Goal: Task Accomplishment & Management: Manage account settings

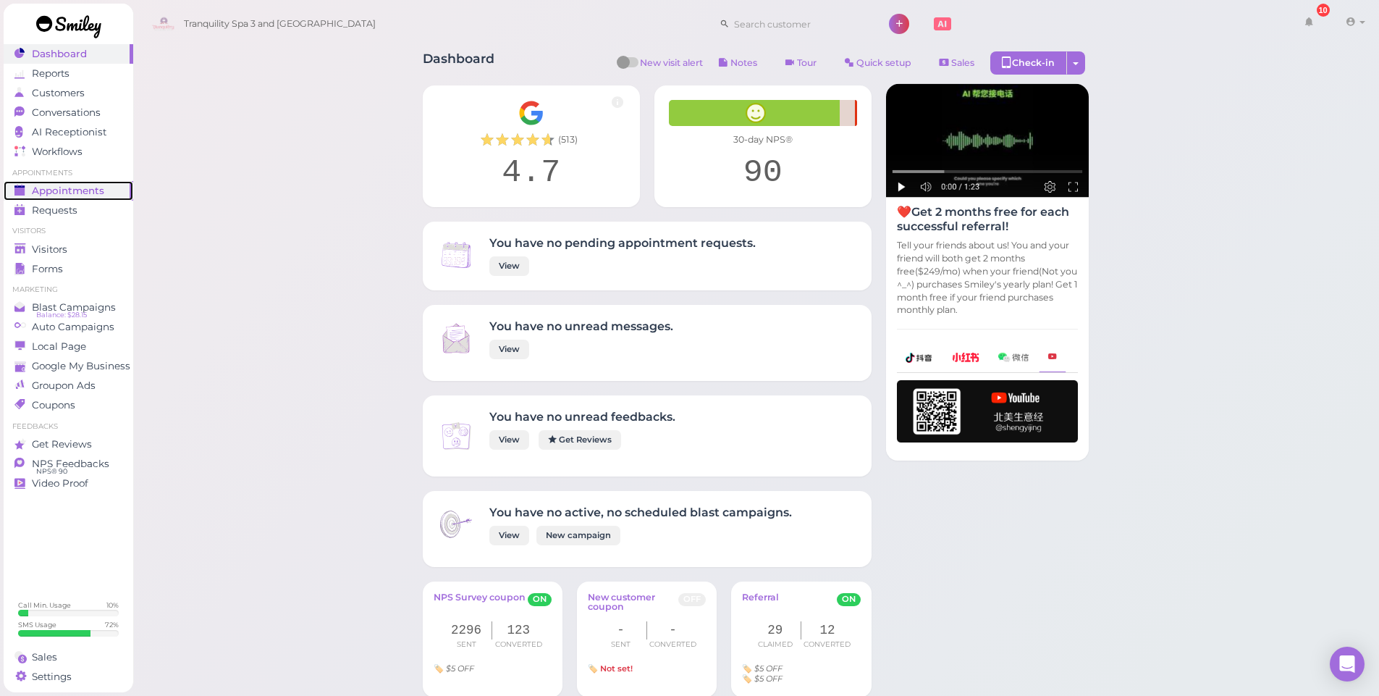
click at [76, 190] on span "Appointments" at bounding box center [68, 191] width 72 height 12
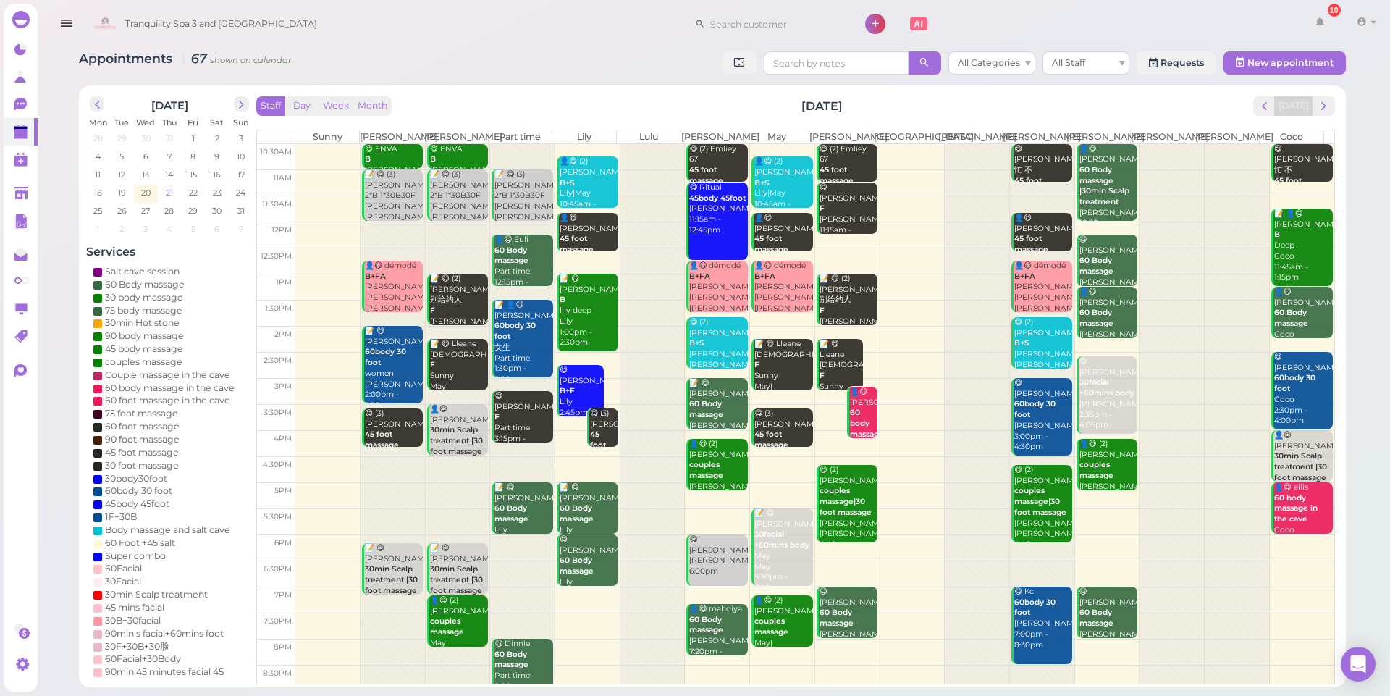
click at [169, 194] on span "21" at bounding box center [169, 192] width 10 height 13
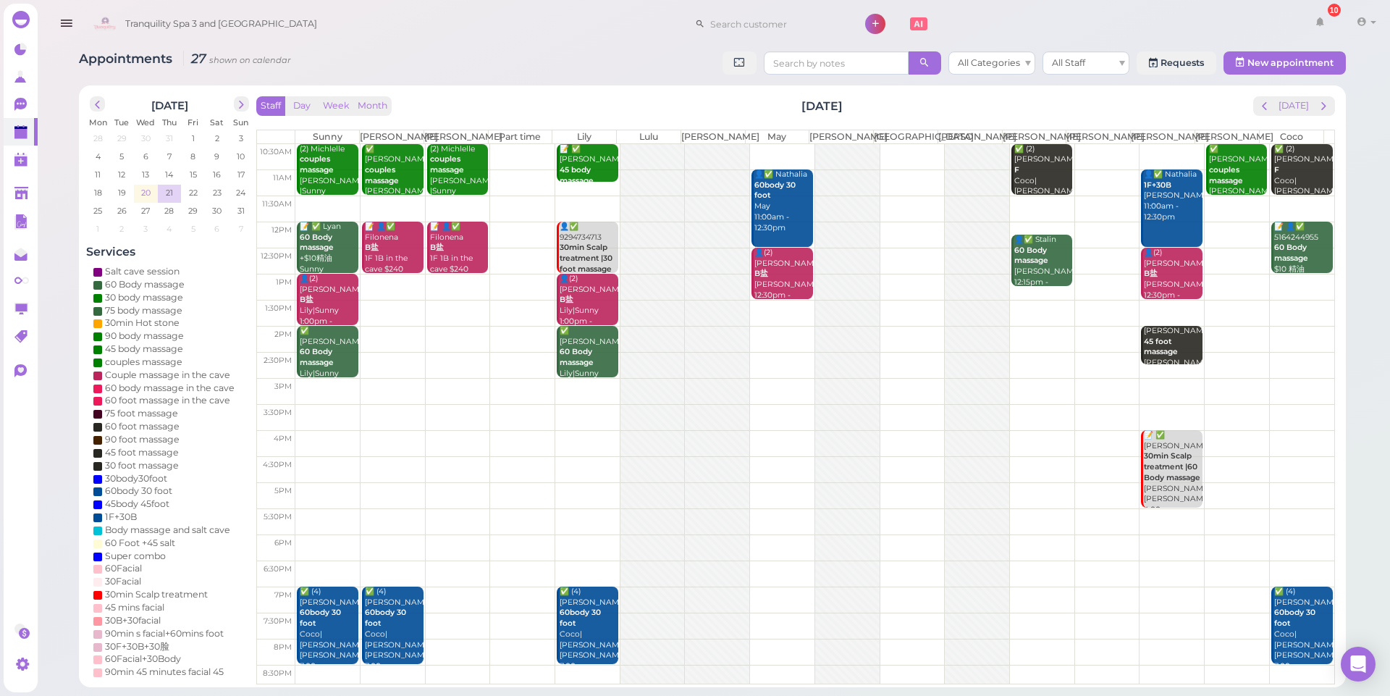
click at [145, 195] on span "20" at bounding box center [146, 192] width 12 height 13
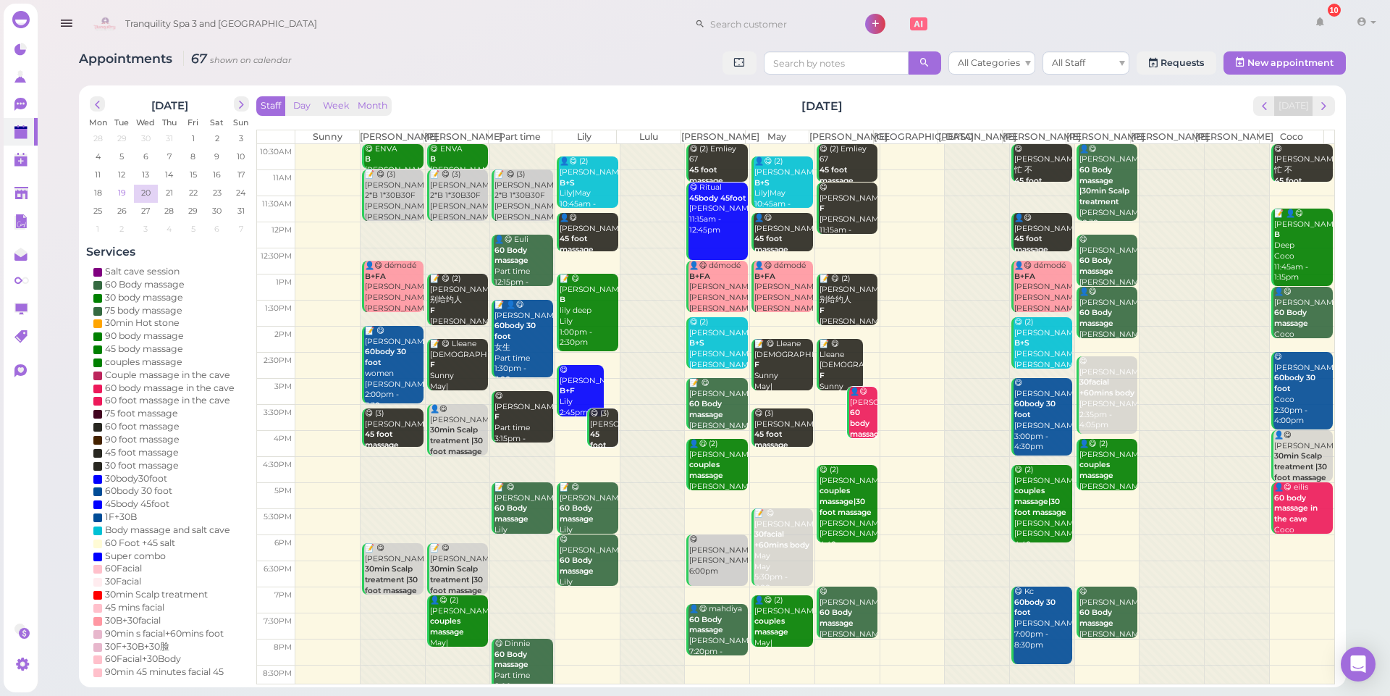
click at [126, 193] on span "19" at bounding box center [122, 192] width 11 height 13
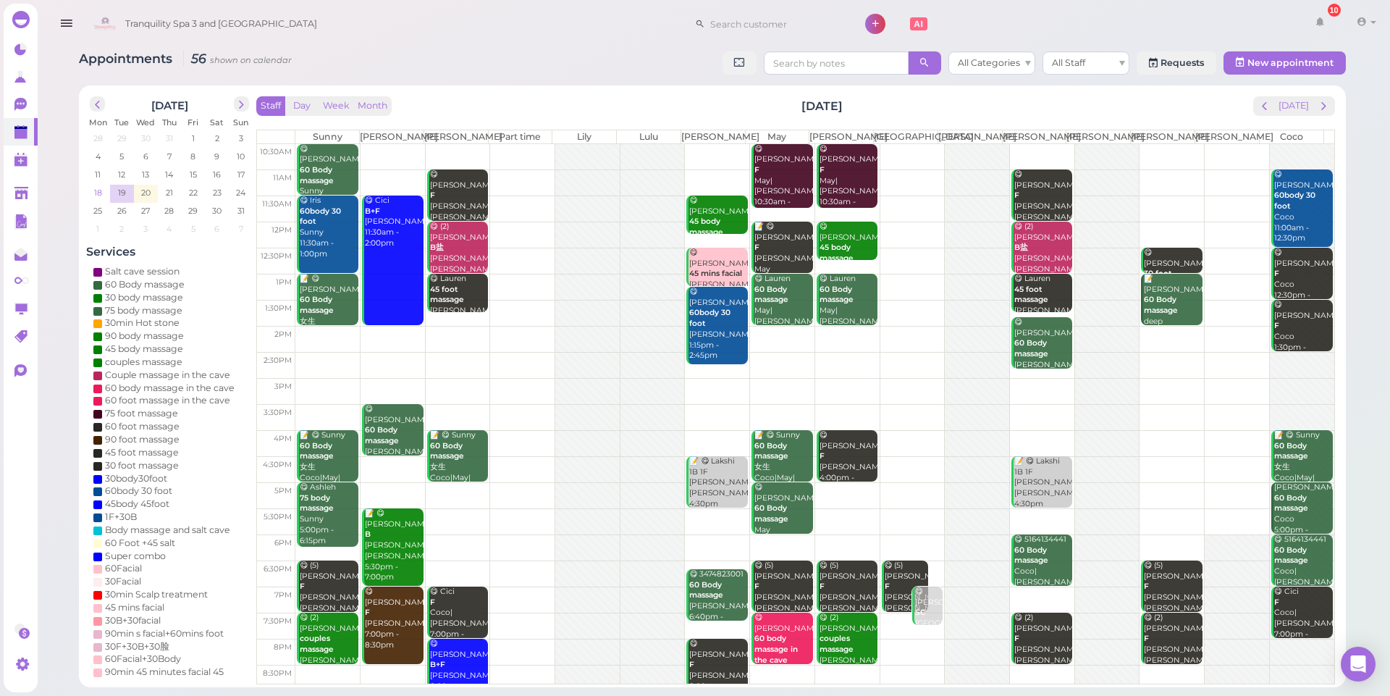
click at [102, 193] on span "18" at bounding box center [98, 192] width 11 height 13
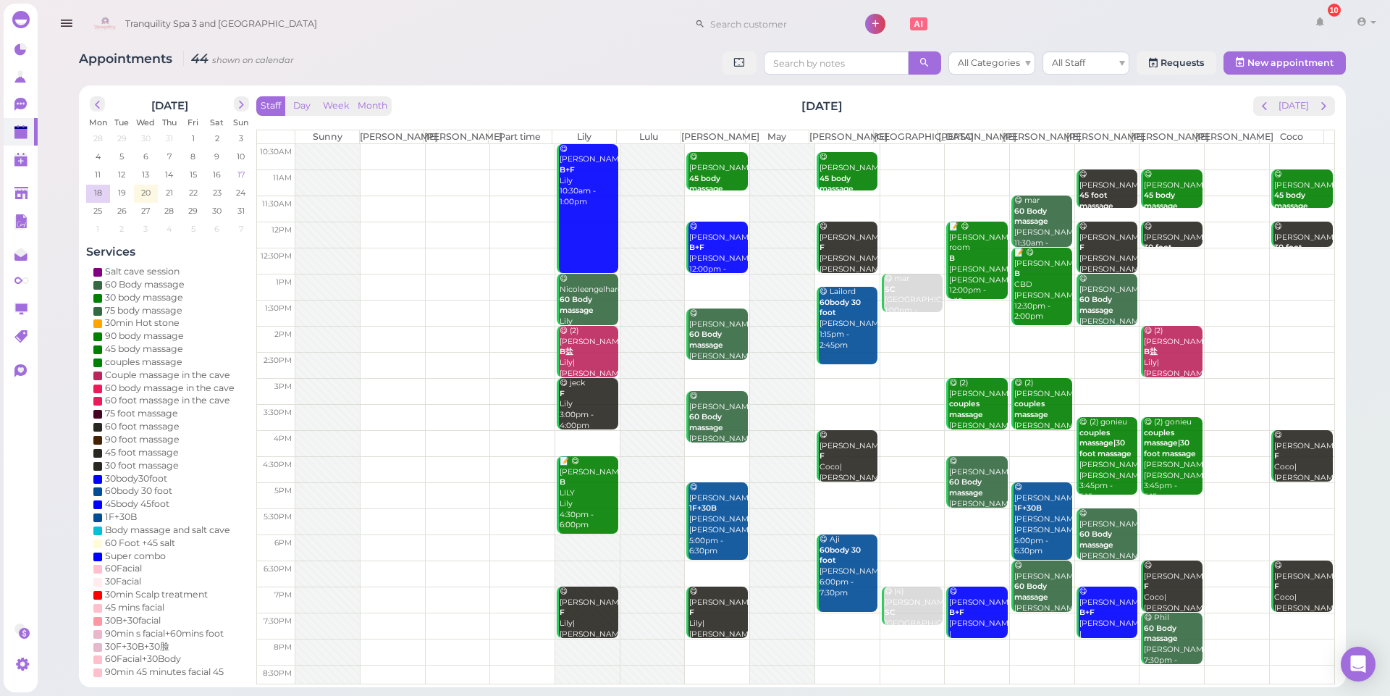
click at [241, 177] on span "17" at bounding box center [241, 174] width 10 height 13
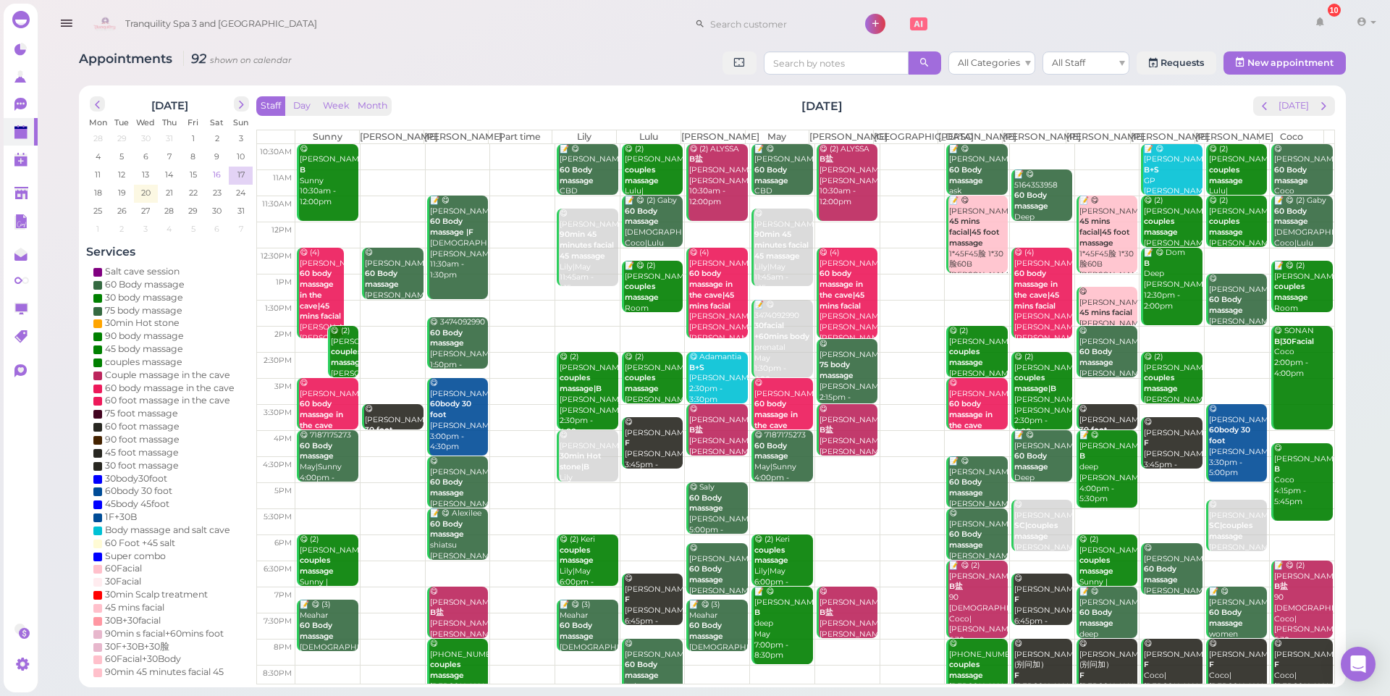
click at [217, 177] on span "16" at bounding box center [216, 174] width 11 height 13
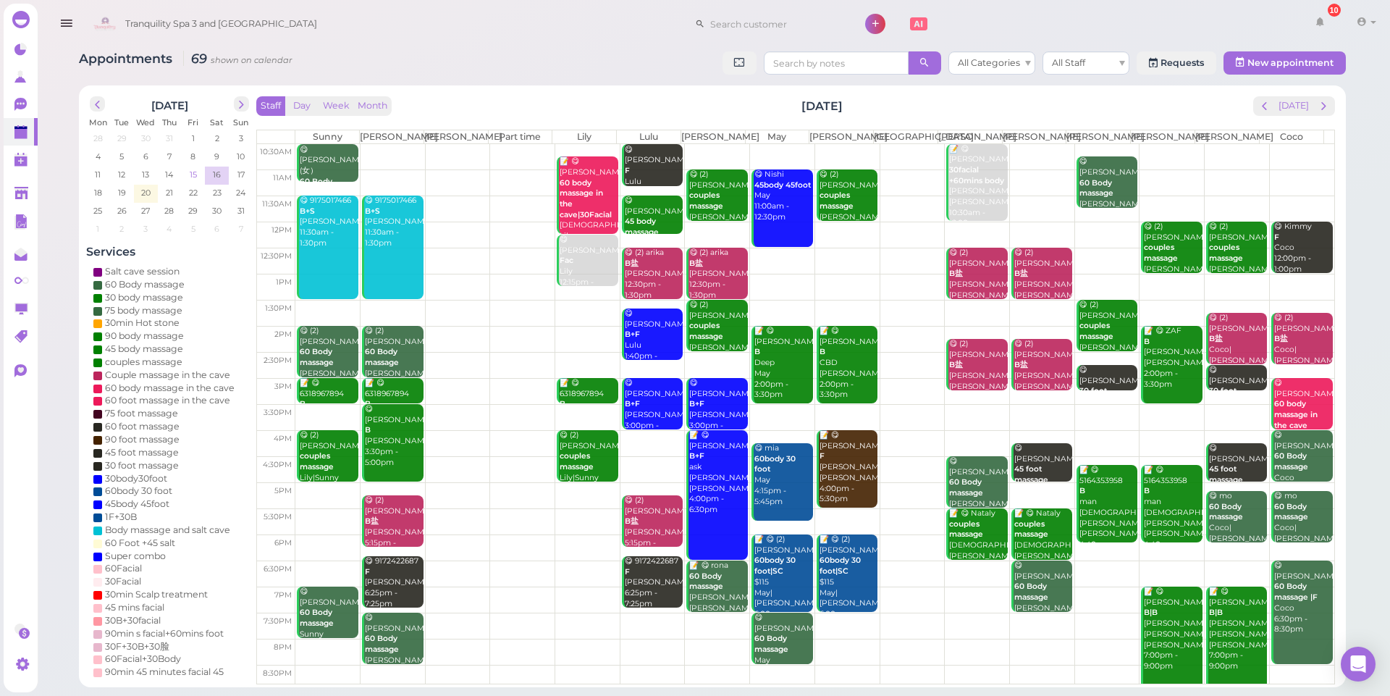
click at [193, 177] on span "15" at bounding box center [193, 174] width 10 height 13
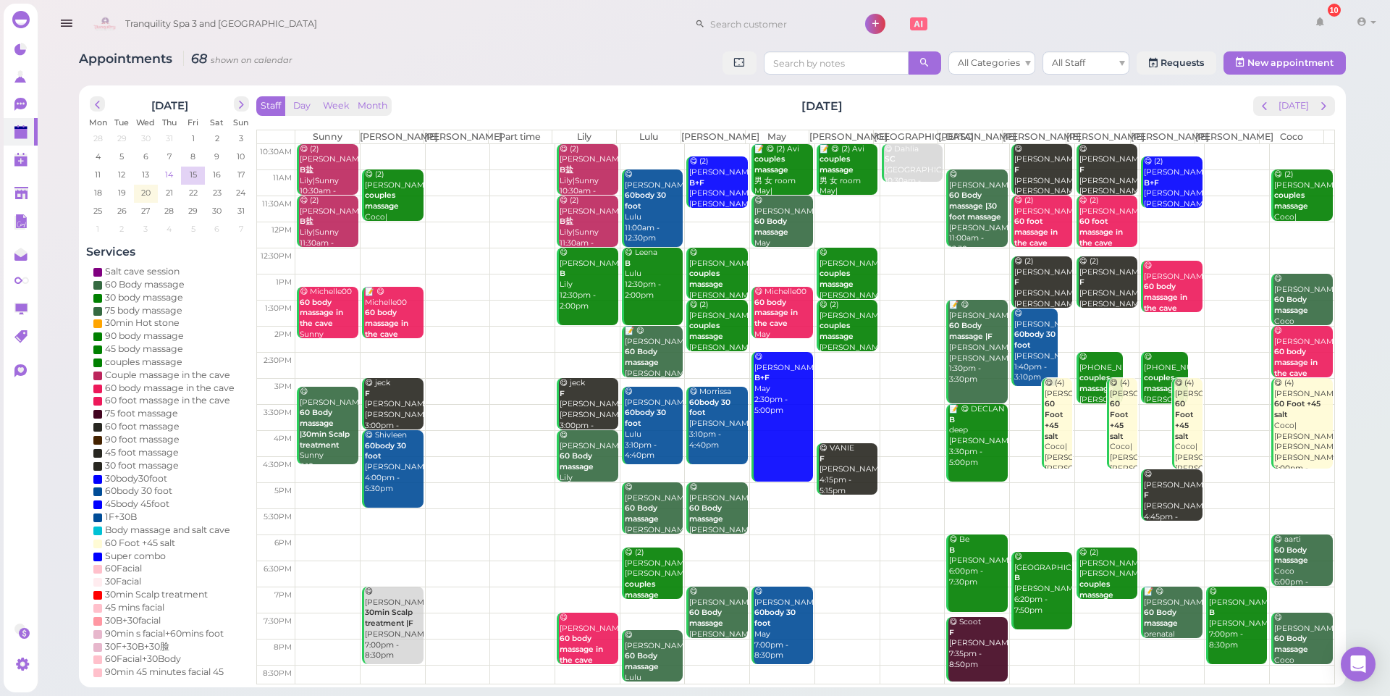
click at [174, 175] on span "14" at bounding box center [169, 174] width 11 height 13
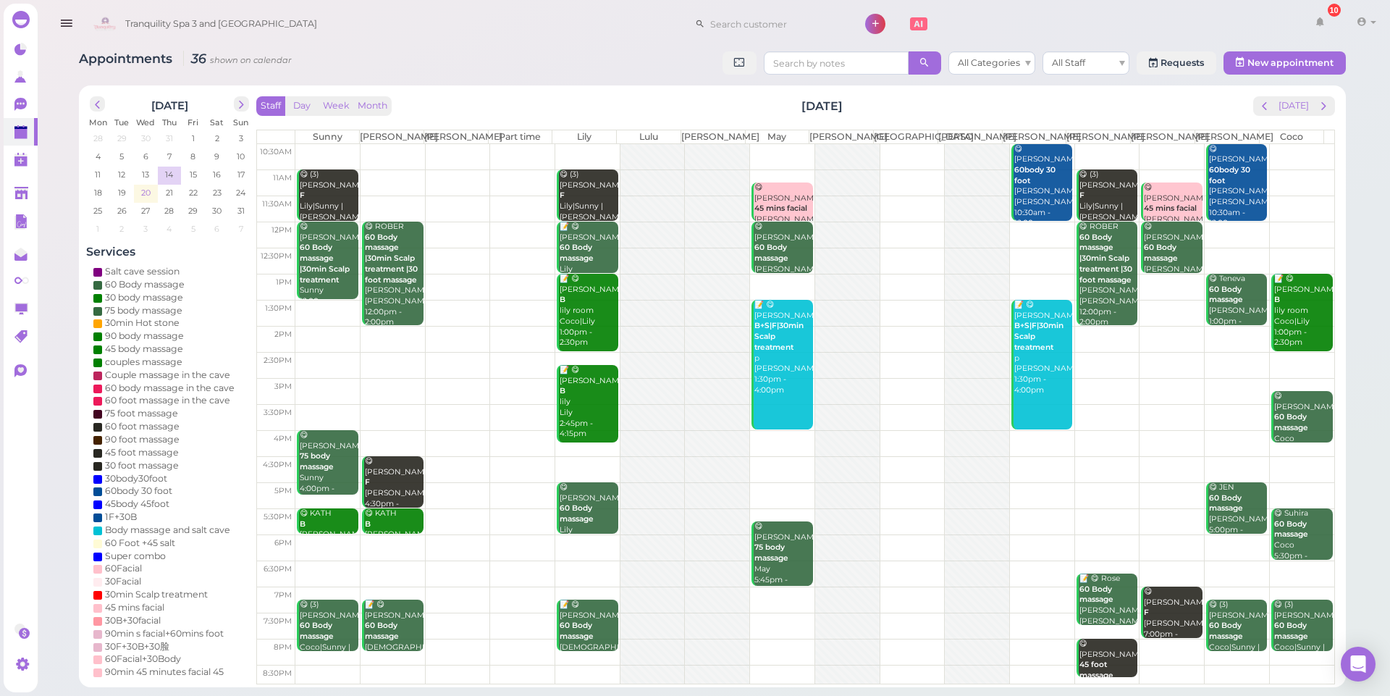
click at [145, 196] on span "20" at bounding box center [146, 192] width 12 height 13
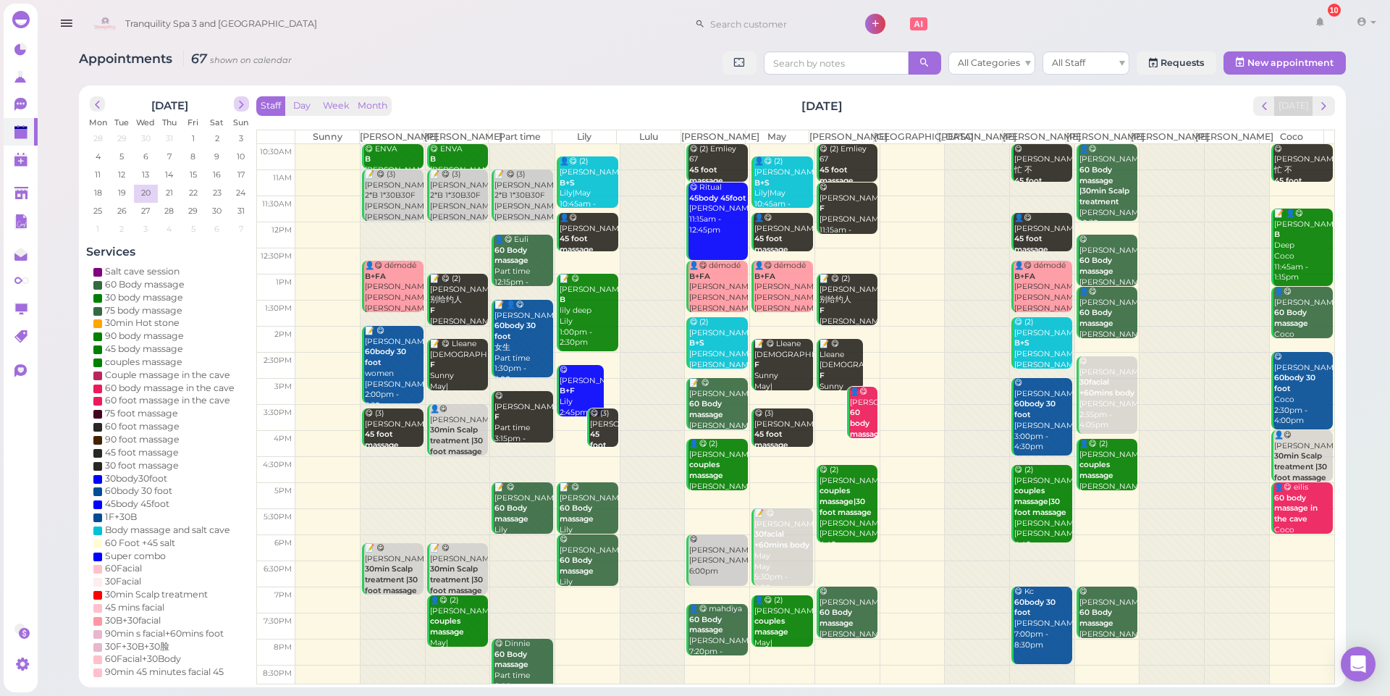
click at [239, 101] on span "next" at bounding box center [242, 105] width 14 height 14
click at [98, 106] on span "prev" at bounding box center [98, 105] width 14 height 14
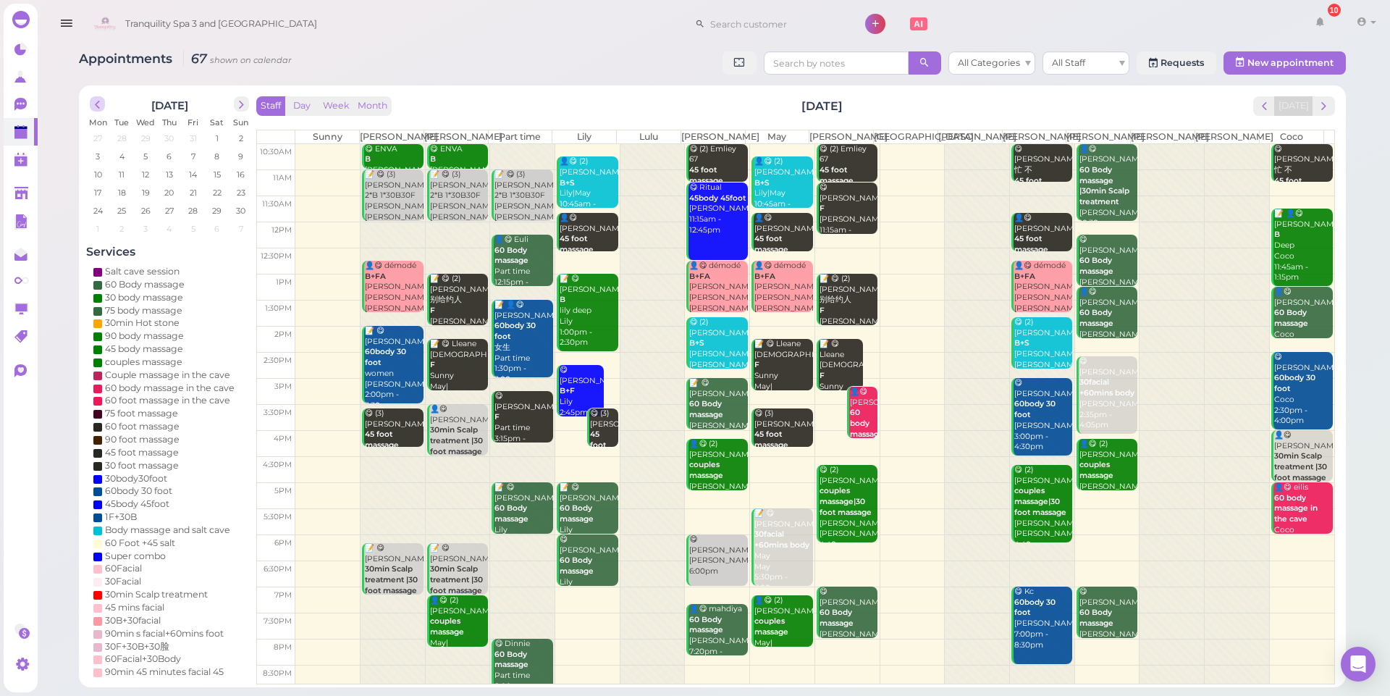
click at [100, 104] on span "prev" at bounding box center [98, 105] width 14 height 14
